Goal: Task Accomplishment & Management: Manage account settings

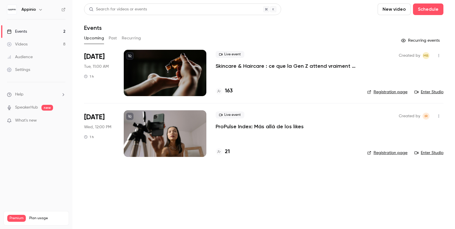
click at [241, 126] on p "ProPulse Index: Más allá de los likes" at bounding box center [260, 126] width 88 height 7
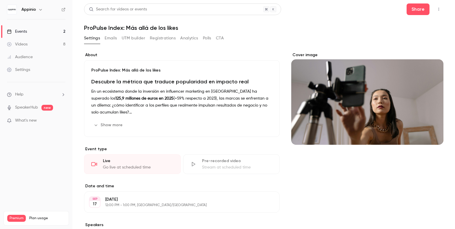
click at [166, 37] on button "Registrations" at bounding box center [163, 38] width 26 height 9
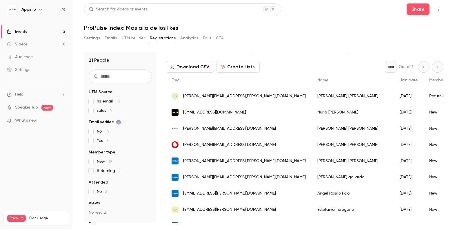
click at [424, 129] on div "New" at bounding box center [442, 129] width 37 height 16
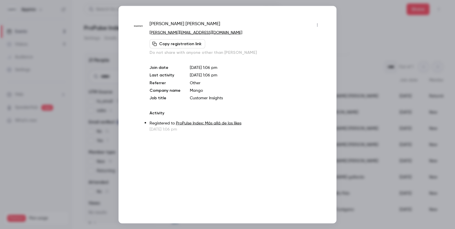
click at [358, 129] on div at bounding box center [227, 114] width 455 height 229
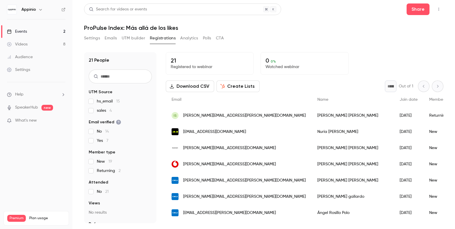
click at [312, 120] on div "[PERSON_NAME]" at bounding box center [353, 116] width 82 height 16
